Goal: Information Seeking & Learning: Find specific fact

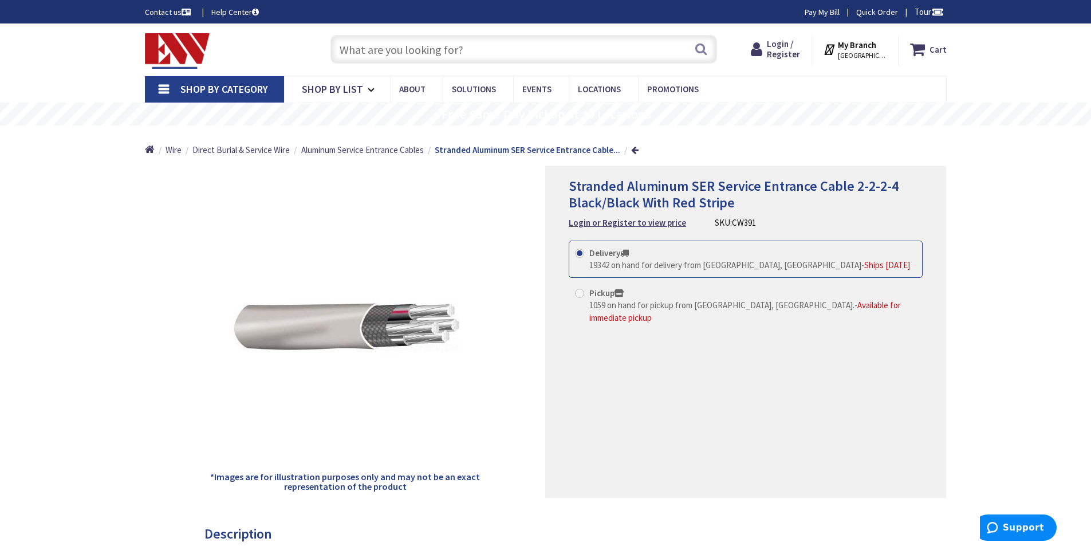
click at [382, 38] on input "text" at bounding box center [523, 49] width 387 height 29
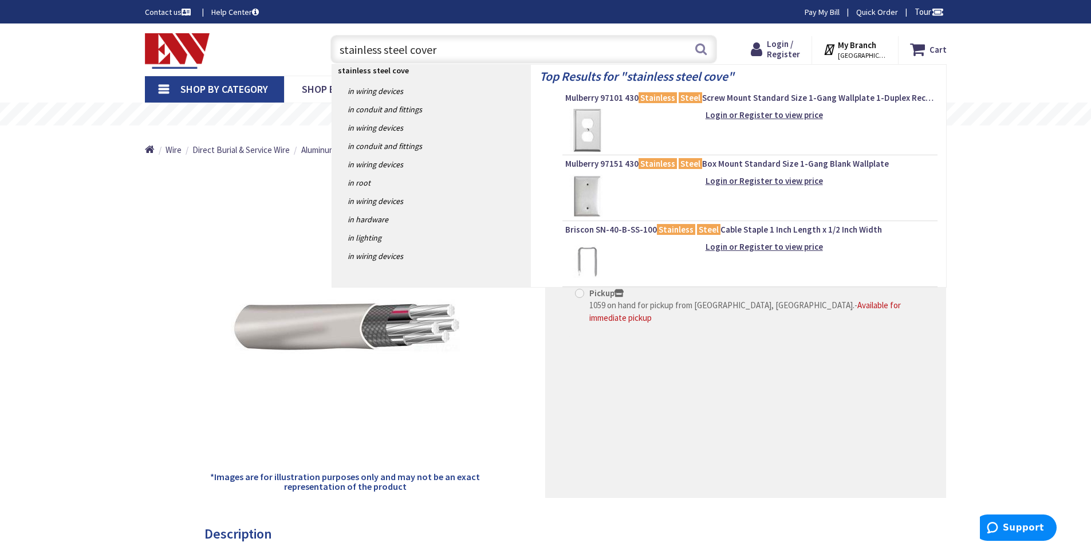
type input "stainless steel covers"
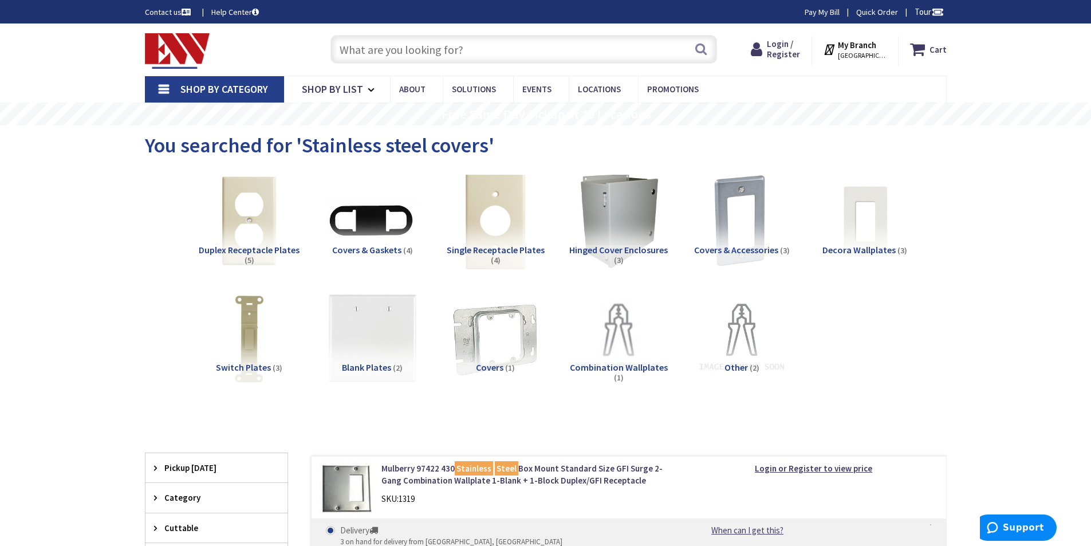
click at [483, 222] on img at bounding box center [495, 221] width 104 height 104
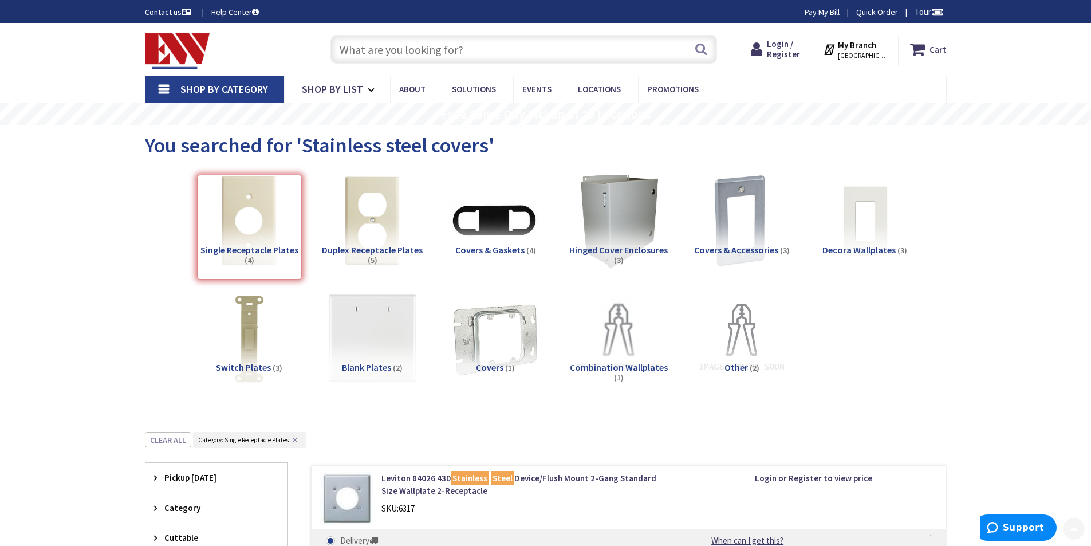
scroll to position [432, 0]
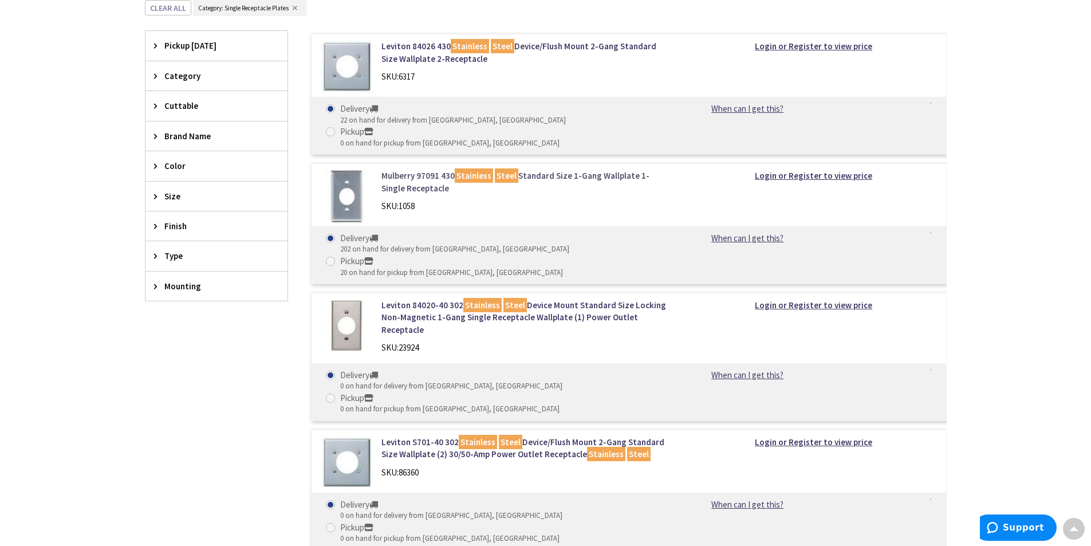
click at [608, 170] on link "Mulberry 97091 430 Stainless Steel Standard Size 1-Gang Wallplate 1-Single Rece…" at bounding box center [527, 182] width 292 height 25
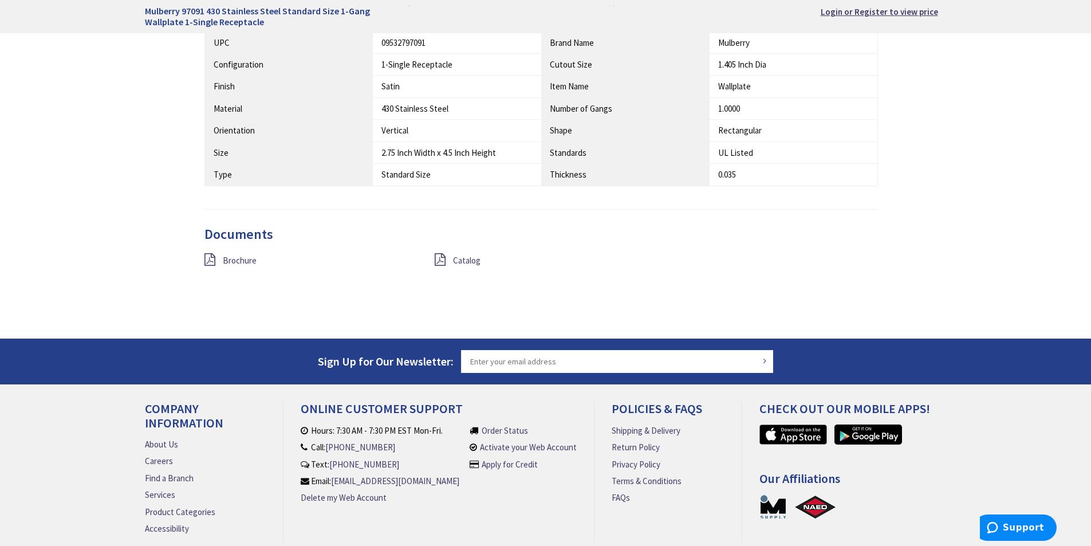
scroll to position [814, 0]
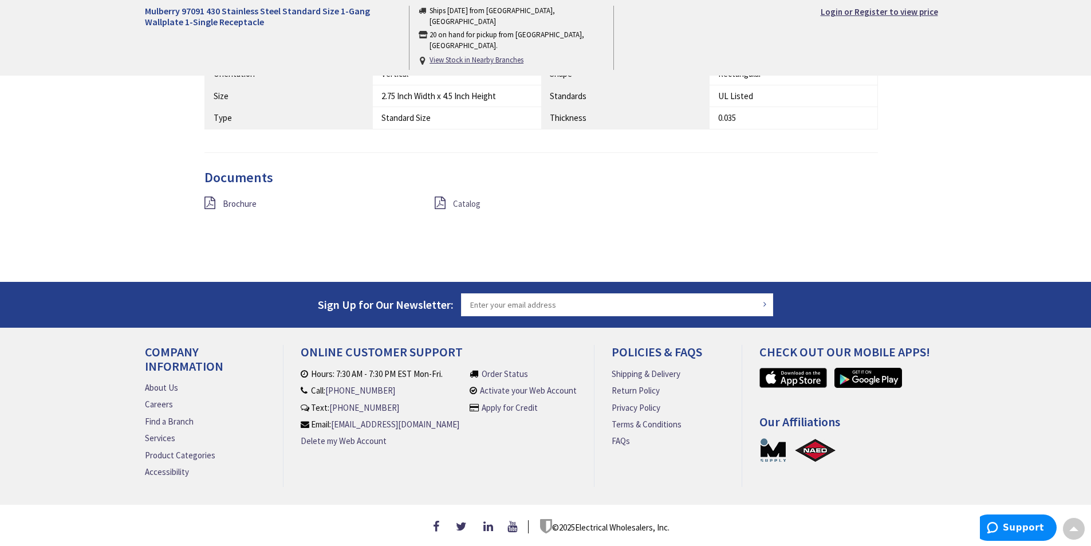
click at [468, 199] on span "Catalog" at bounding box center [466, 203] width 27 height 11
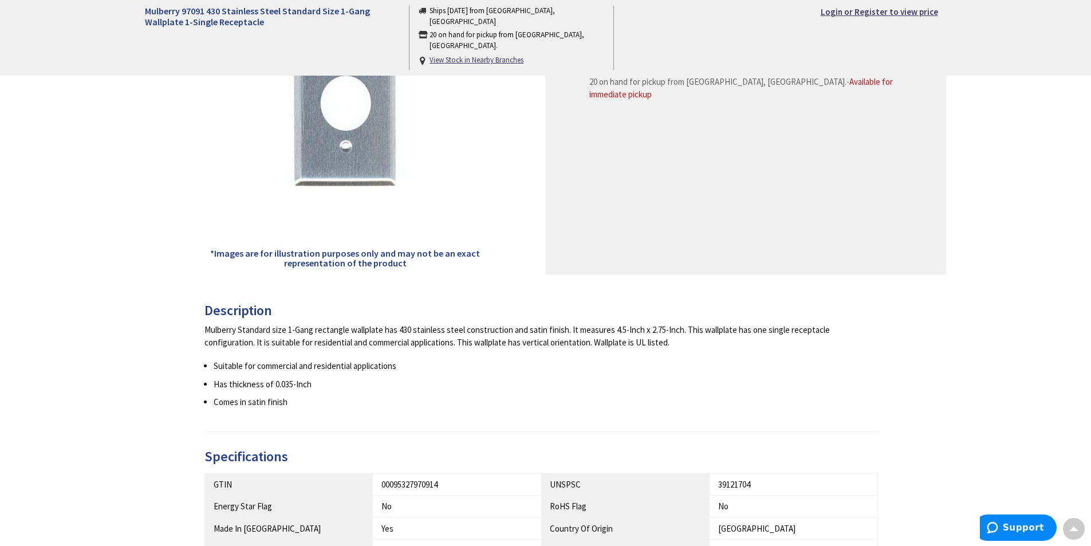
scroll to position [0, 0]
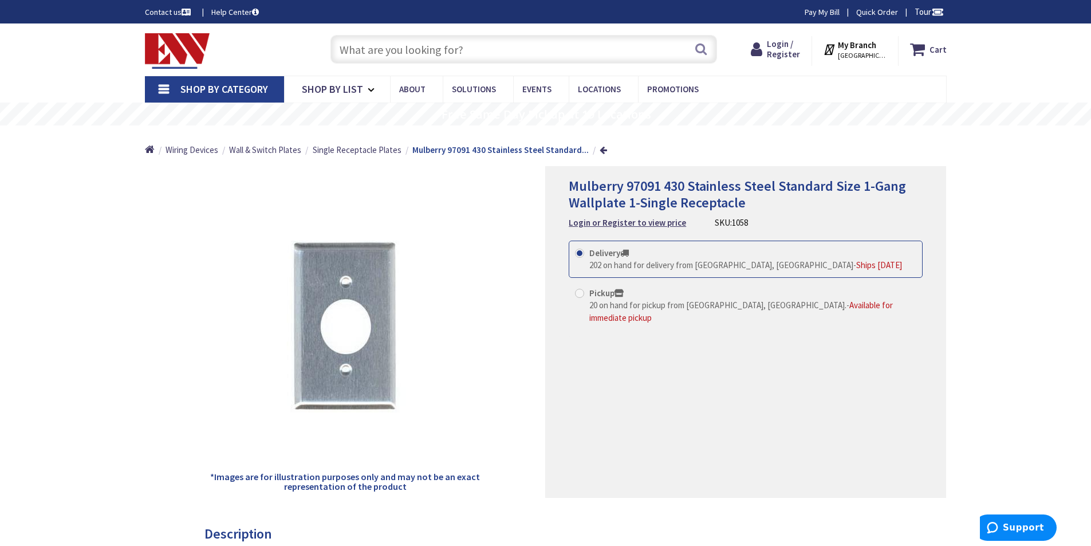
click at [399, 40] on input "text" at bounding box center [523, 49] width 387 height 29
paste input "93581"
type input "93581"
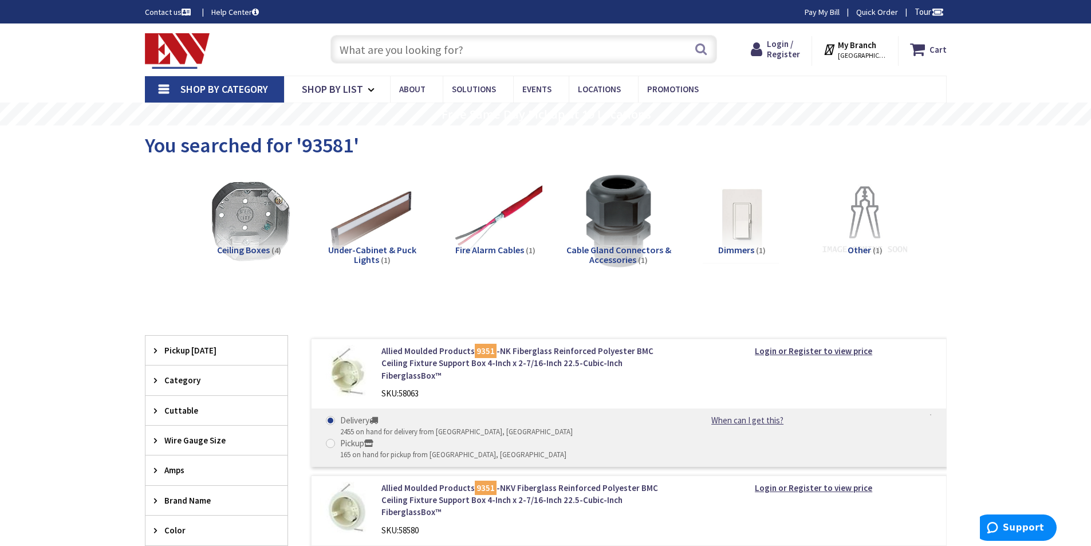
click at [432, 45] on input "text" at bounding box center [523, 49] width 387 height 29
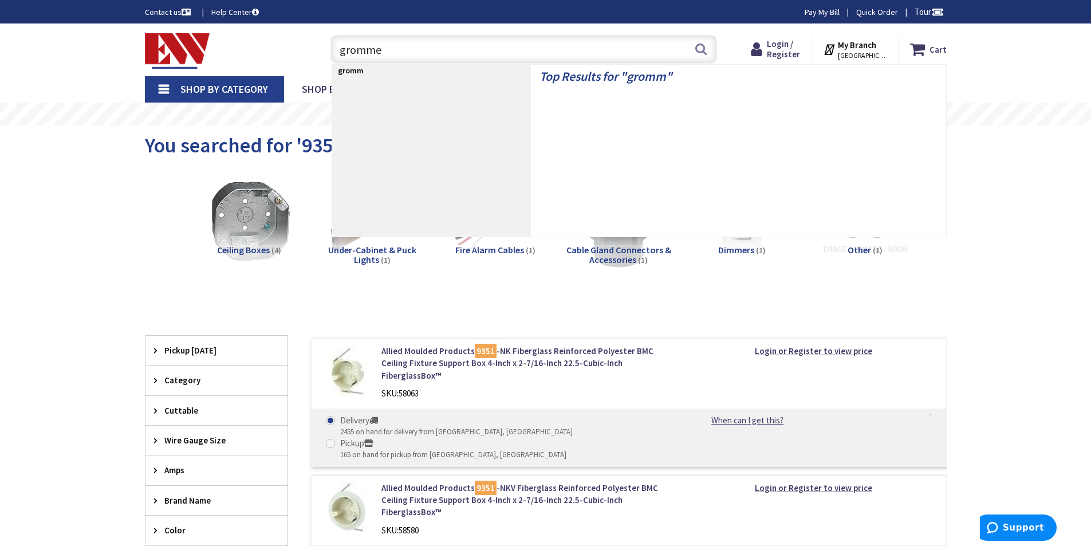
type input "grommet"
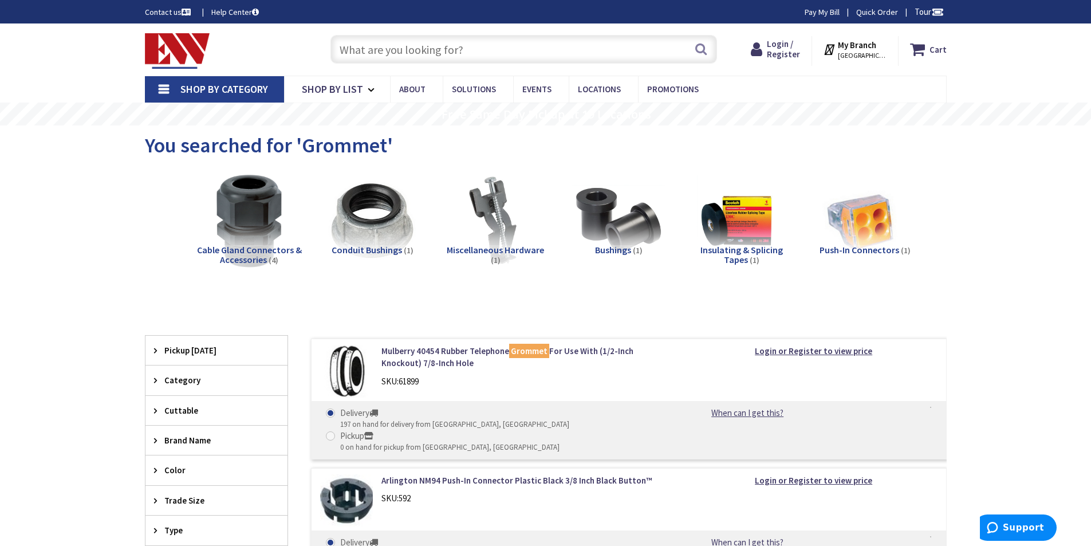
click at [372, 46] on input "text" at bounding box center [523, 49] width 387 height 29
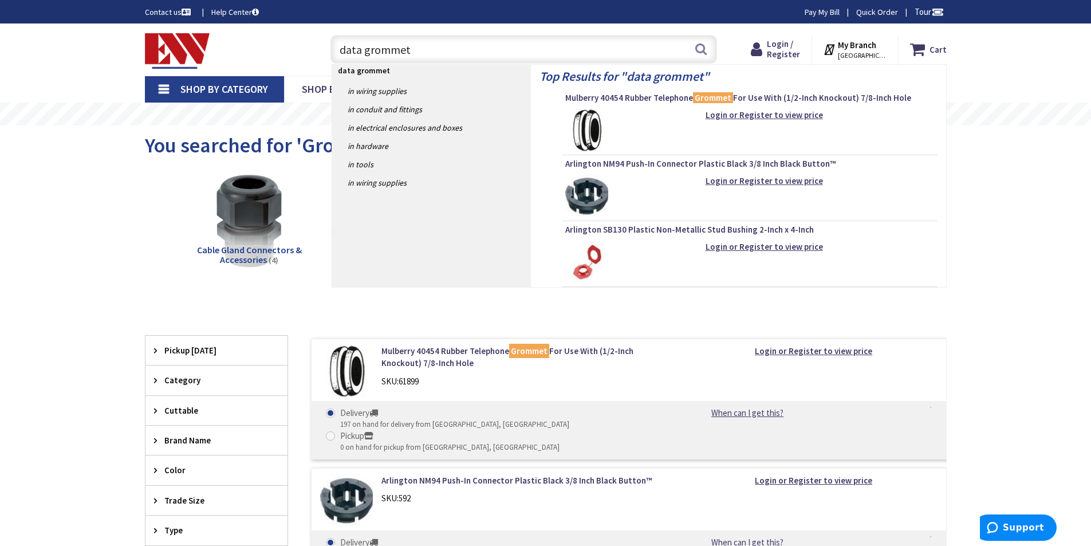
type input "data grommet"
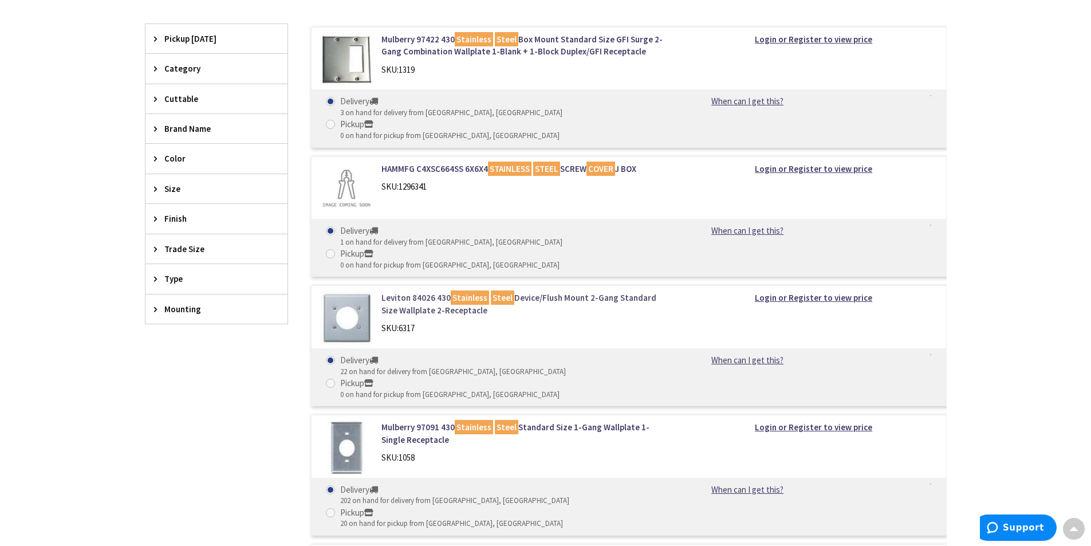
click at [597, 292] on link "Leviton 84026 430 Stainless Steel Device/Flush Mount 2-Gang Standard Size Wallp…" at bounding box center [527, 304] width 292 height 25
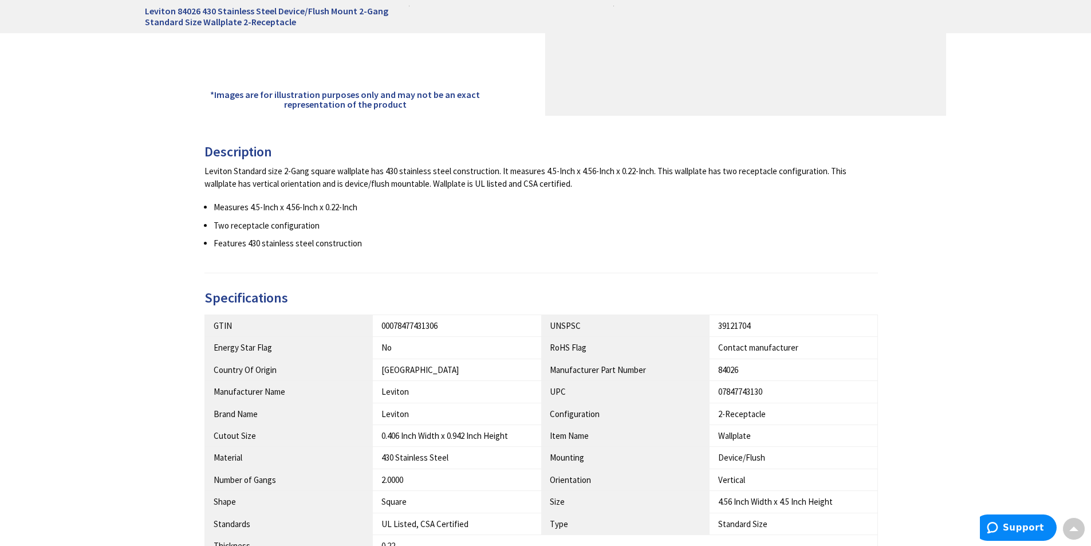
scroll to position [573, 0]
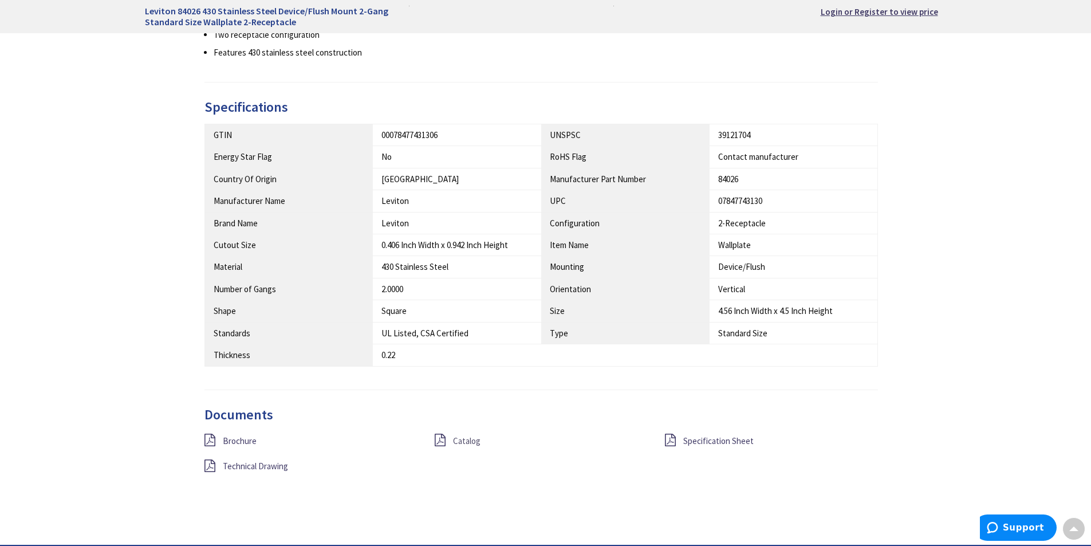
click at [474, 439] on span "Catalog" at bounding box center [466, 440] width 27 height 11
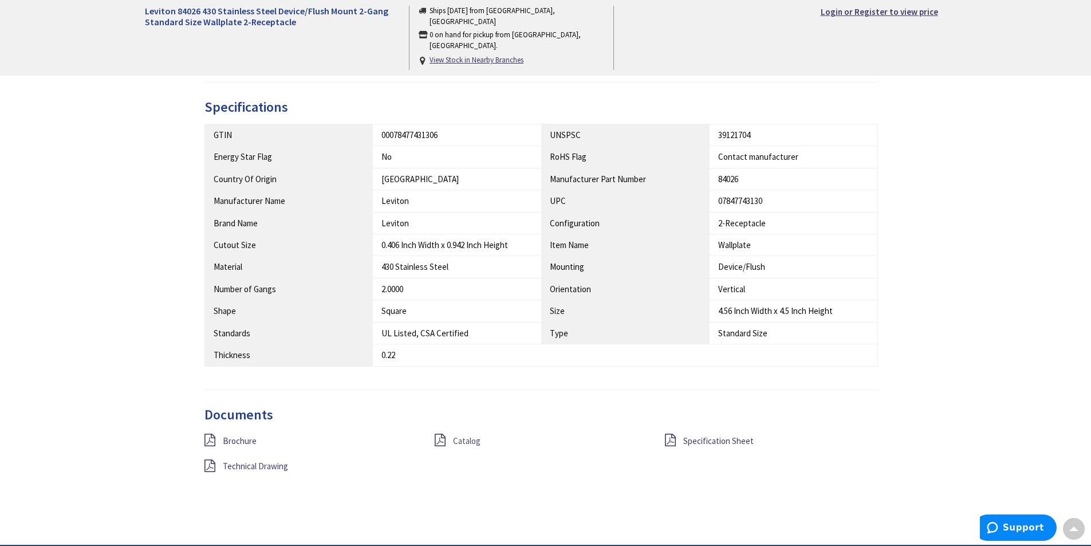
scroll to position [0, 0]
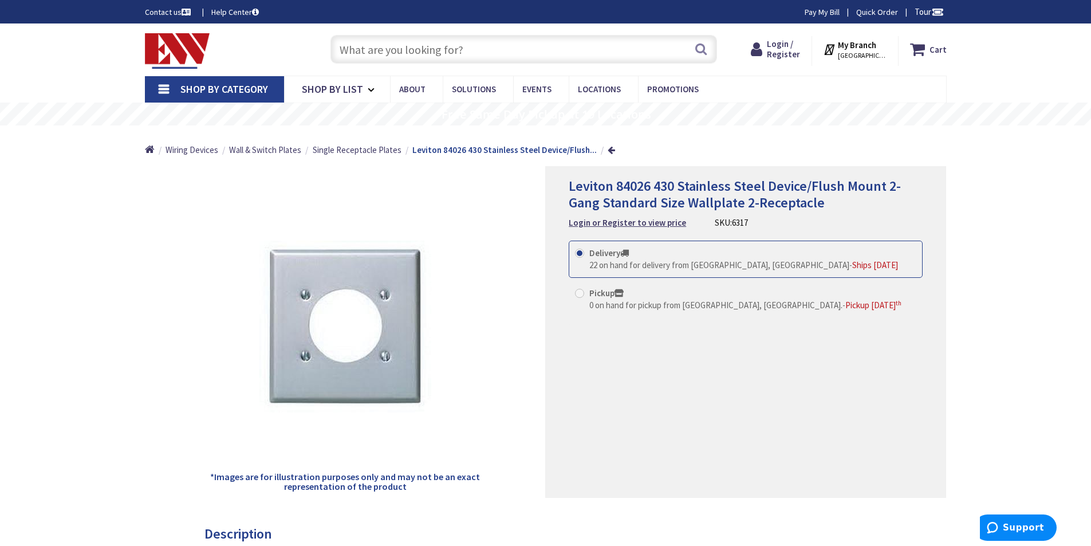
click at [455, 45] on input "text" at bounding box center [523, 49] width 387 height 29
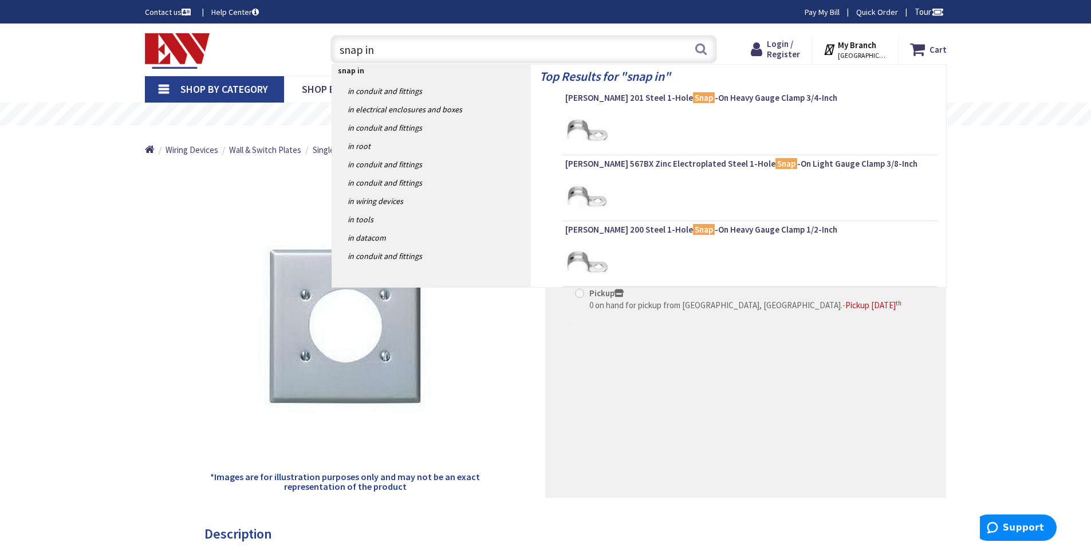
type input "snap in"
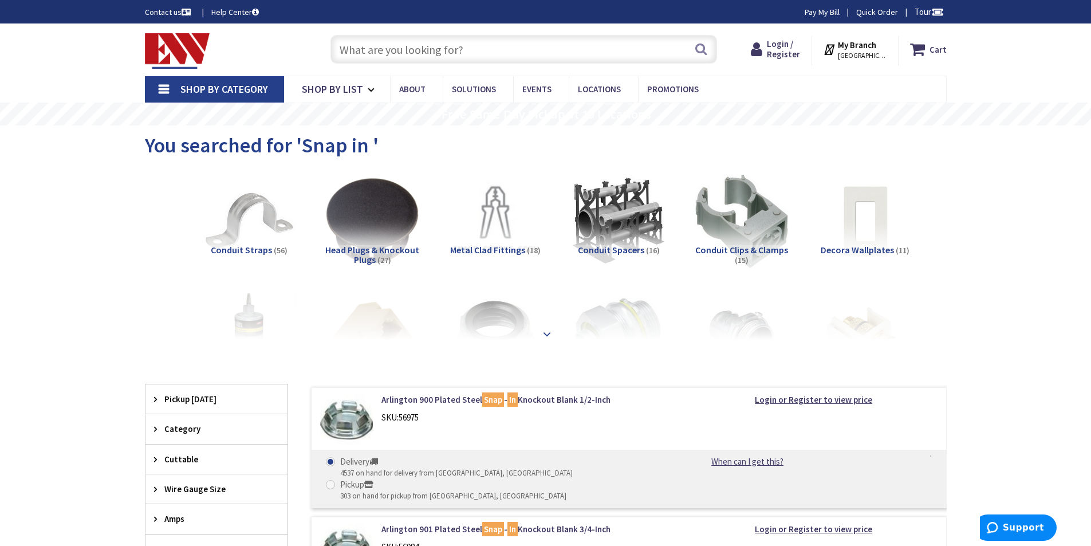
click at [553, 331] on strong at bounding box center [547, 334] width 14 height 13
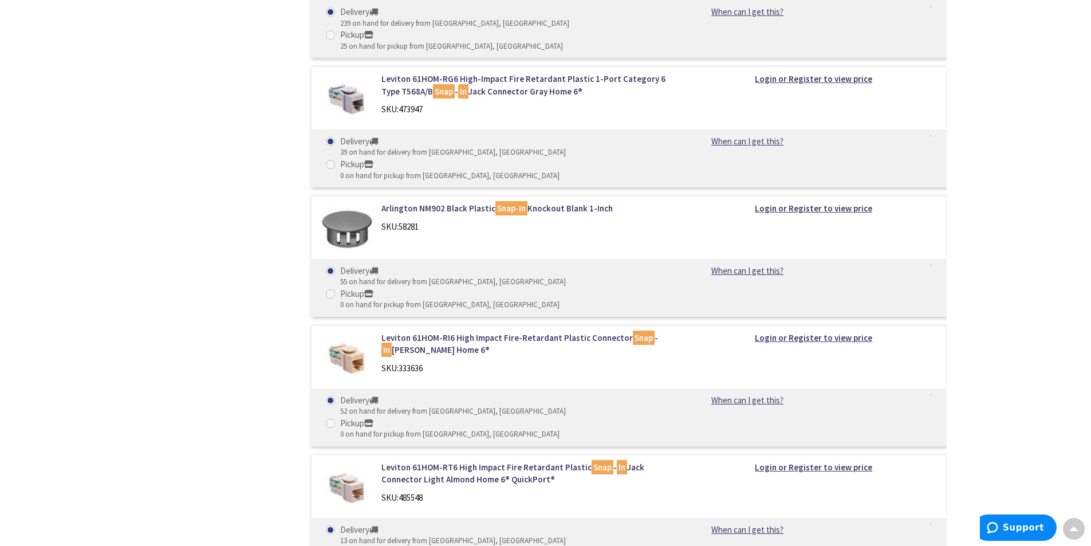
scroll to position [2291, 0]
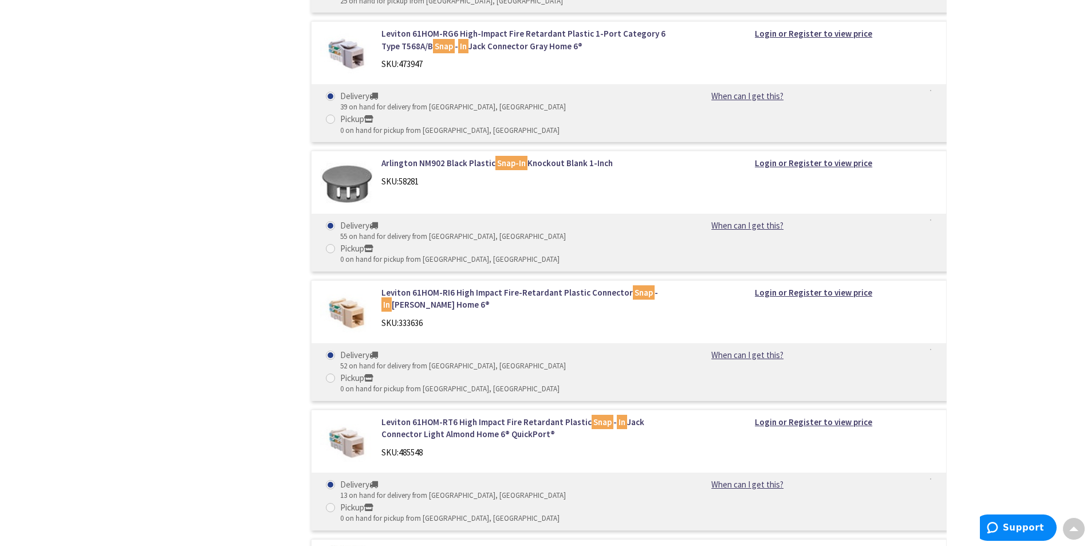
click at [494, 545] on link "Arlington 4400 Plastic Knockout Bushing 1/2-Inch" at bounding box center [527, 551] width 292 height 12
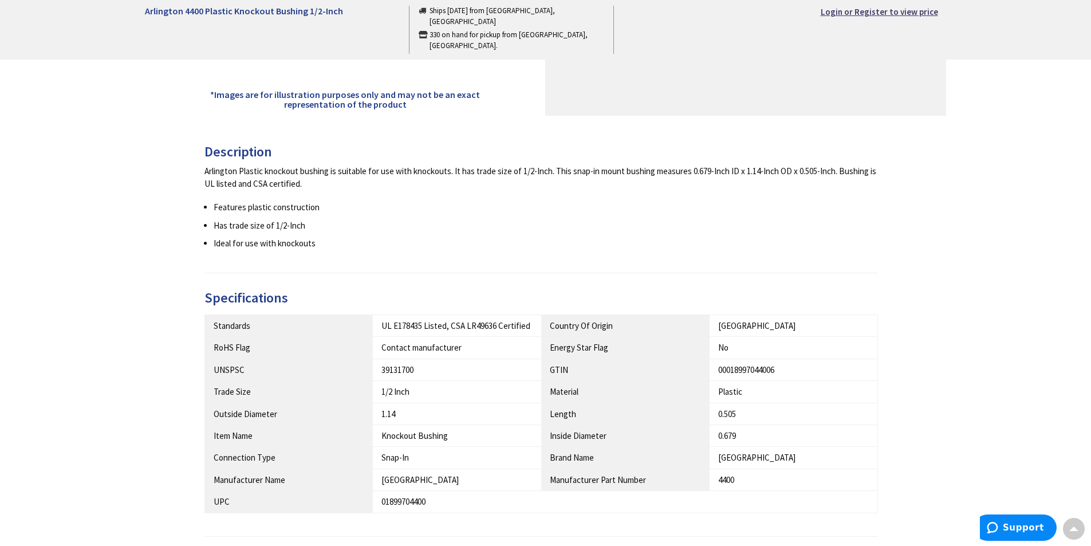
scroll to position [573, 0]
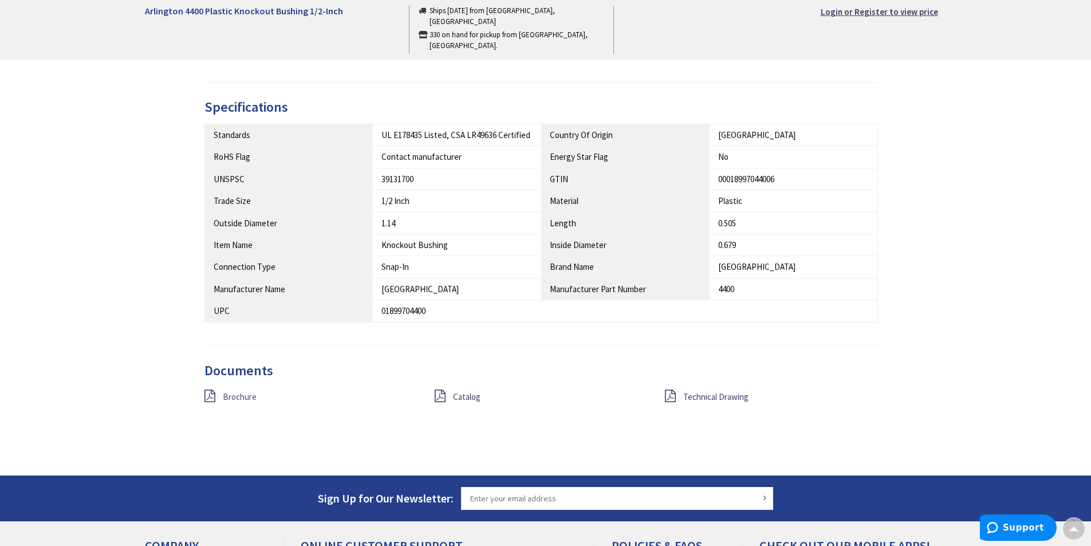
click at [240, 395] on span "Brochure" at bounding box center [240, 396] width 34 height 11
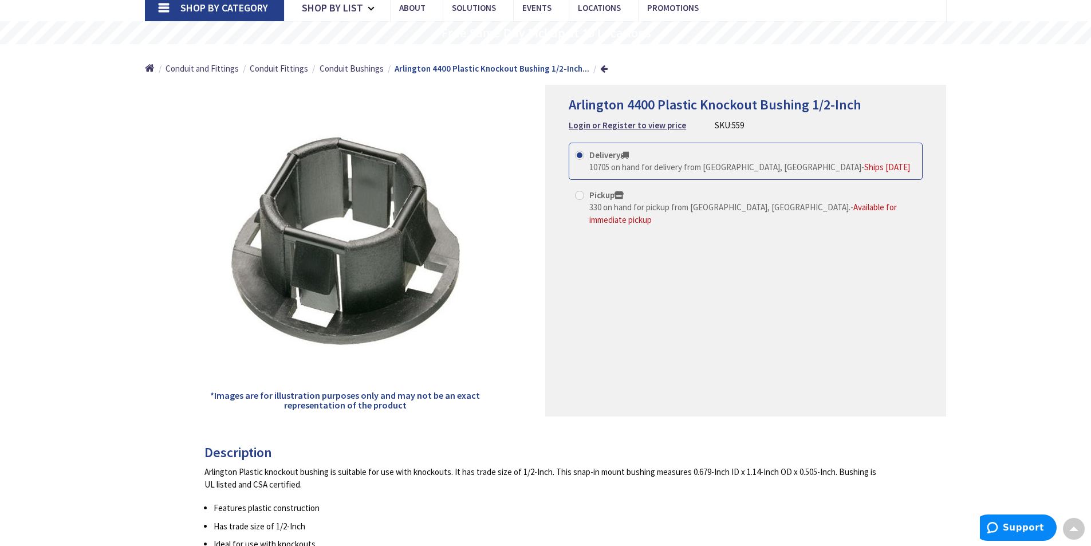
scroll to position [0, 0]
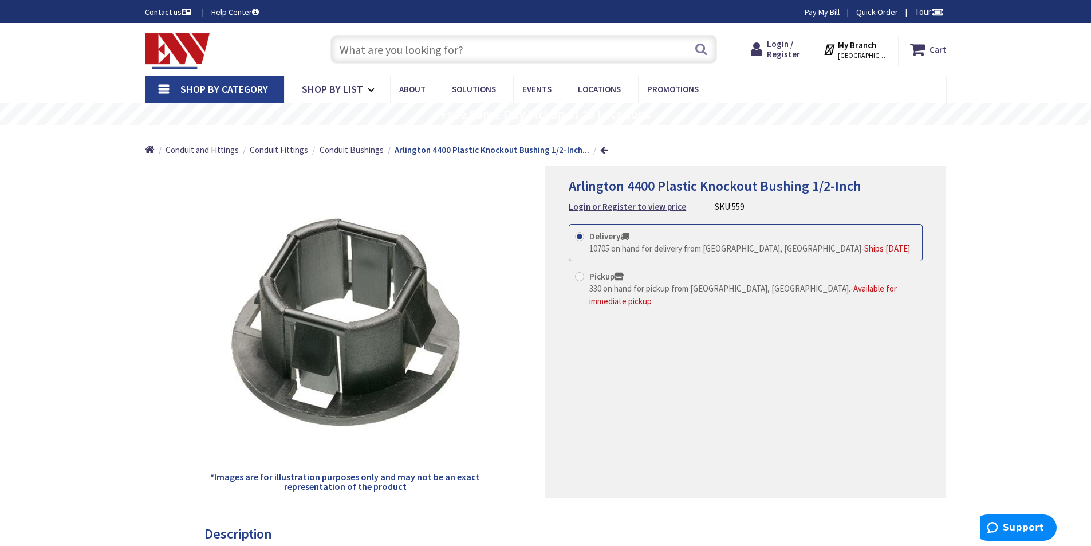
paste input "4404"
type input "4404"
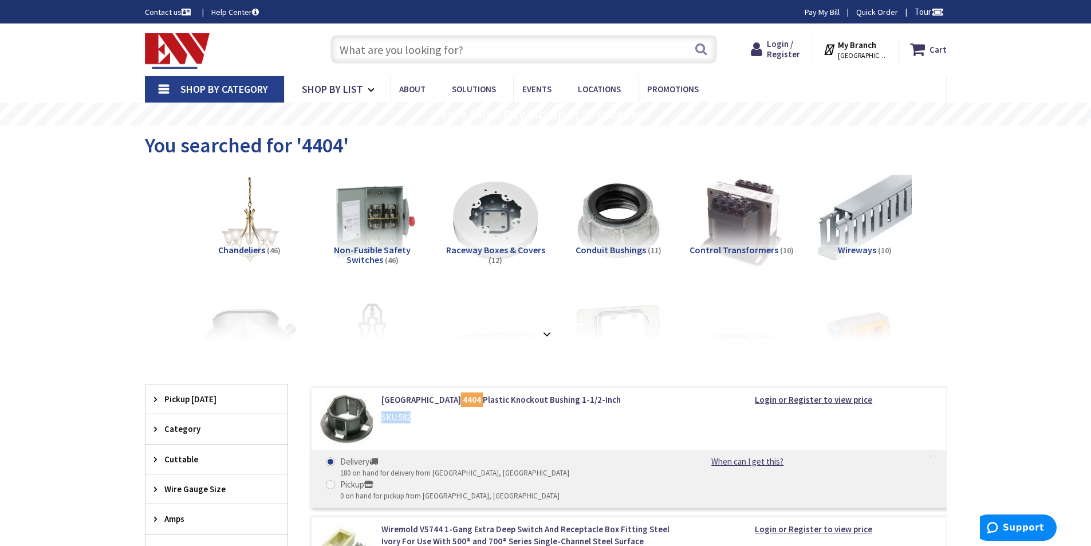
drag, startPoint x: 413, startPoint y: 416, endPoint x: 383, endPoint y: 422, distance: 30.8
click at [383, 422] on div "SKU: 582" at bounding box center [527, 417] width 292 height 12
copy div "SKU: 582"
paste input "4402"
type input "4402"
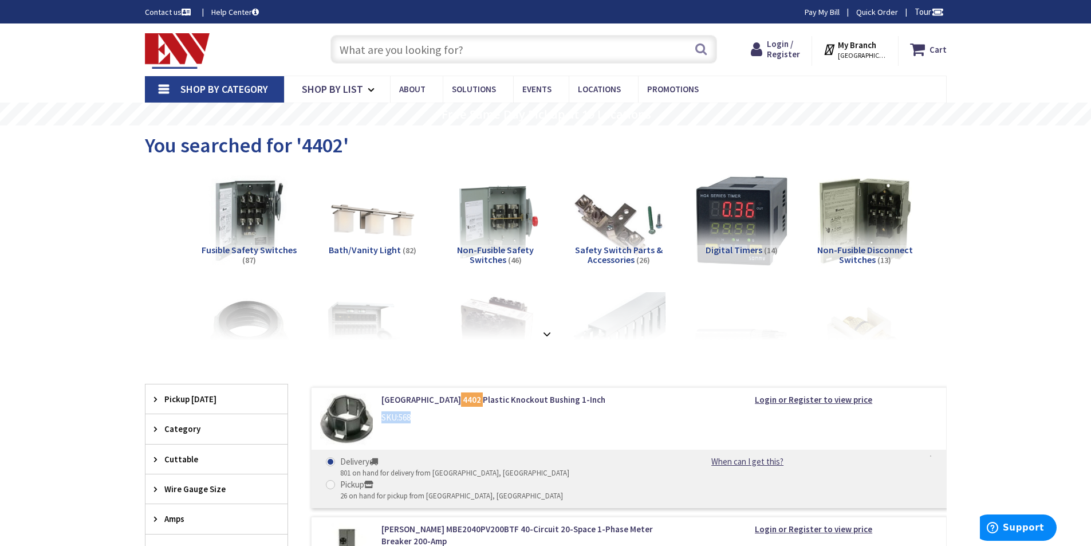
drag, startPoint x: 413, startPoint y: 420, endPoint x: 381, endPoint y: 422, distance: 32.1
click at [381, 422] on div "SKU: 568" at bounding box center [527, 417] width 292 height 12
copy div "SKU: 568"
click at [346, 415] on img at bounding box center [346, 419] width 53 height 53
